Goal: Task Accomplishment & Management: Manage account settings

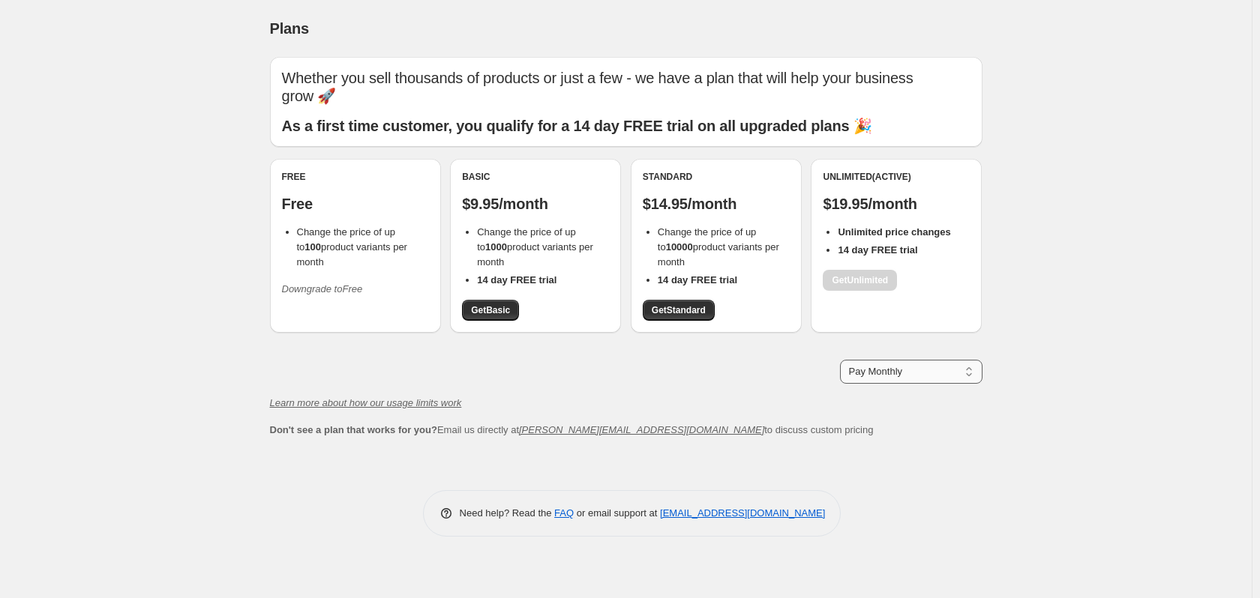
click at [970, 376] on select "Pay Monthly Pay Yearly (Save 16%)" at bounding box center [911, 372] width 142 height 24
